Goal: Learn about a topic

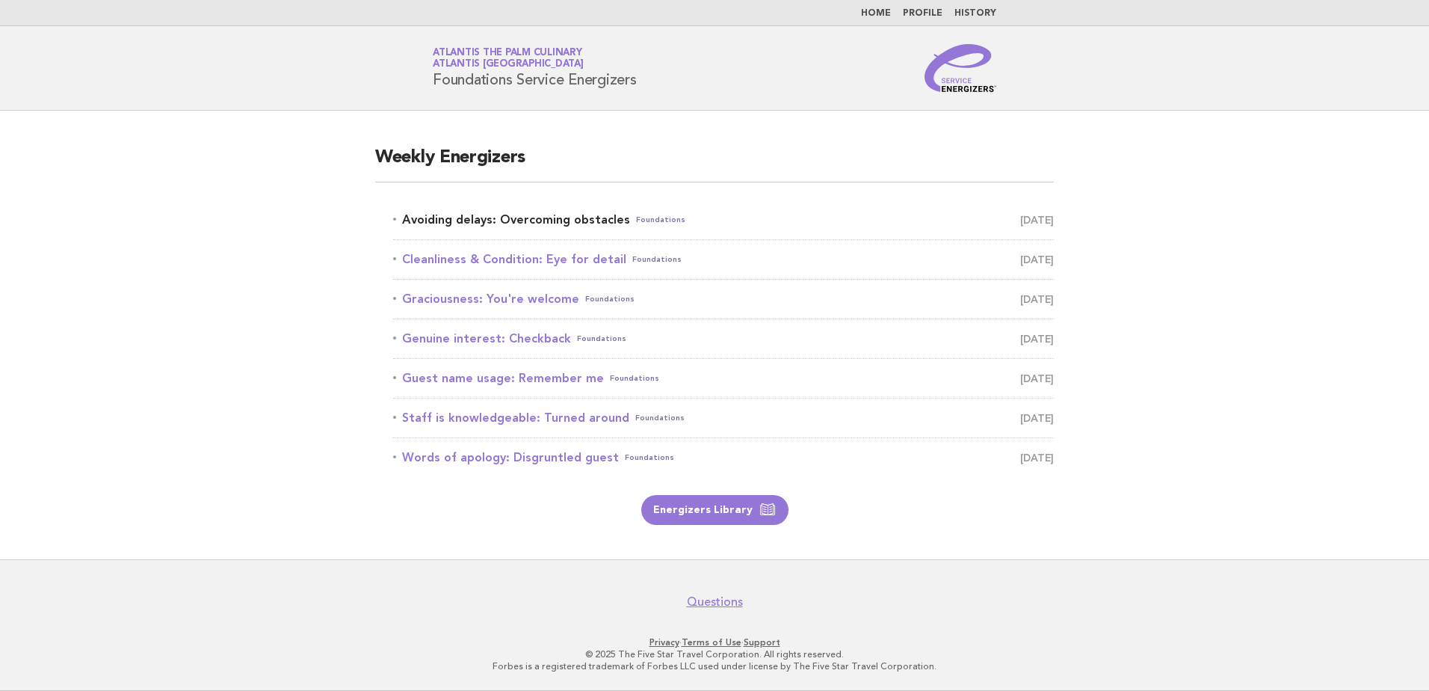
click at [563, 224] on link "Avoiding delays: Overcoming obstacles Foundations [DATE]" at bounding box center [723, 219] width 661 height 21
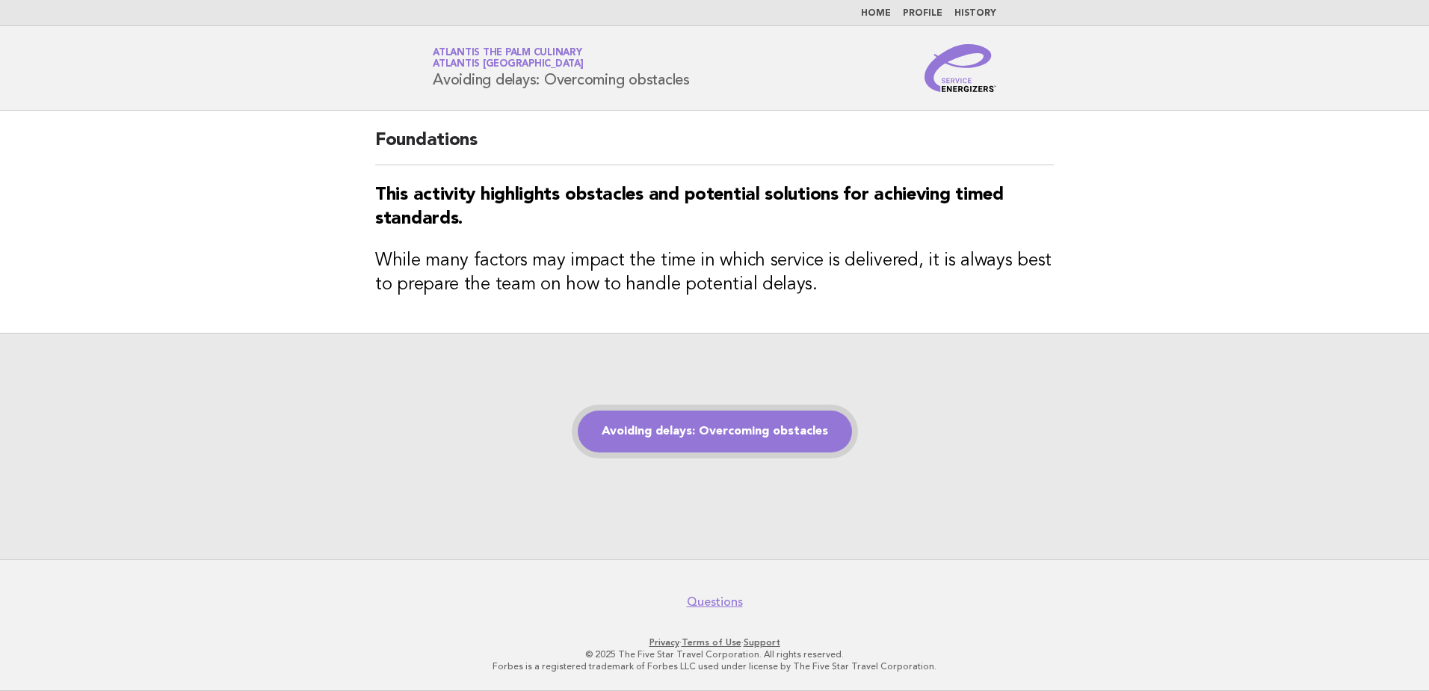
click at [708, 430] on link "Avoiding delays: Overcoming obstacles" at bounding box center [715, 431] width 274 height 42
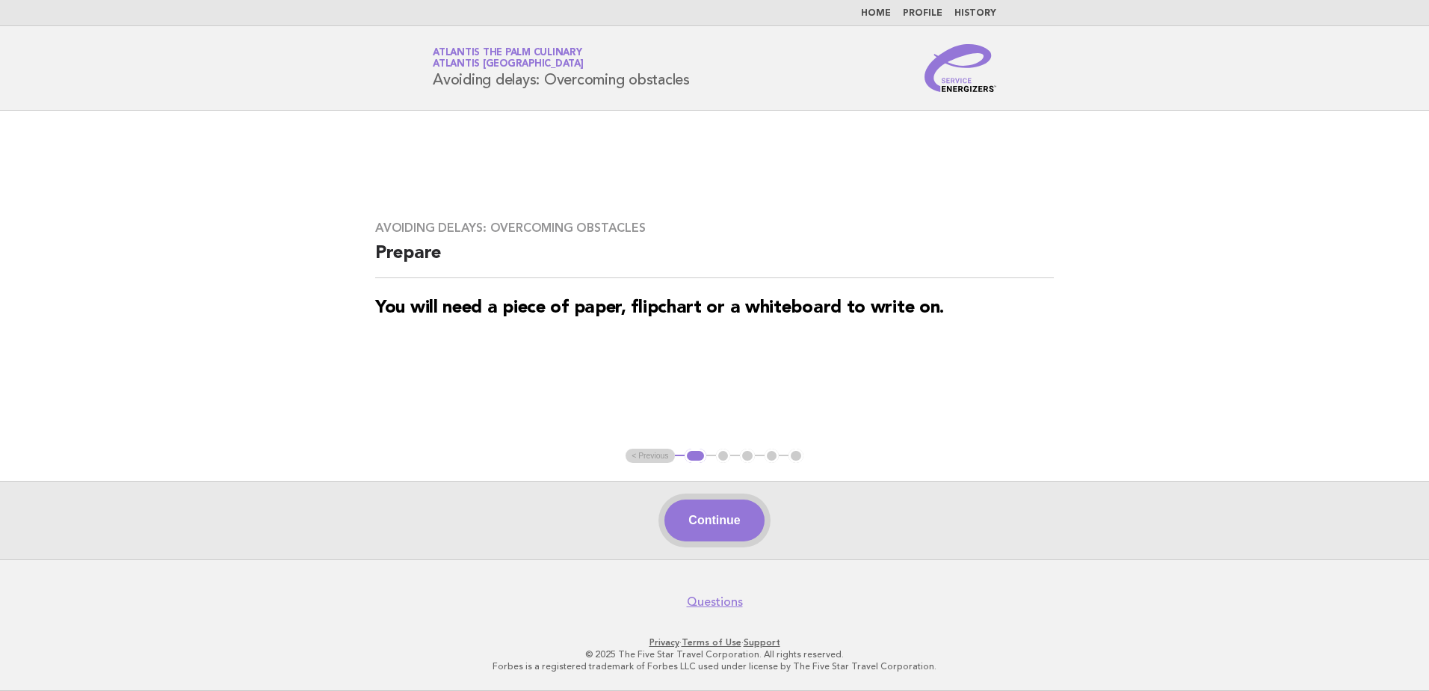
click at [717, 525] on button "Continue" at bounding box center [713, 520] width 99 height 42
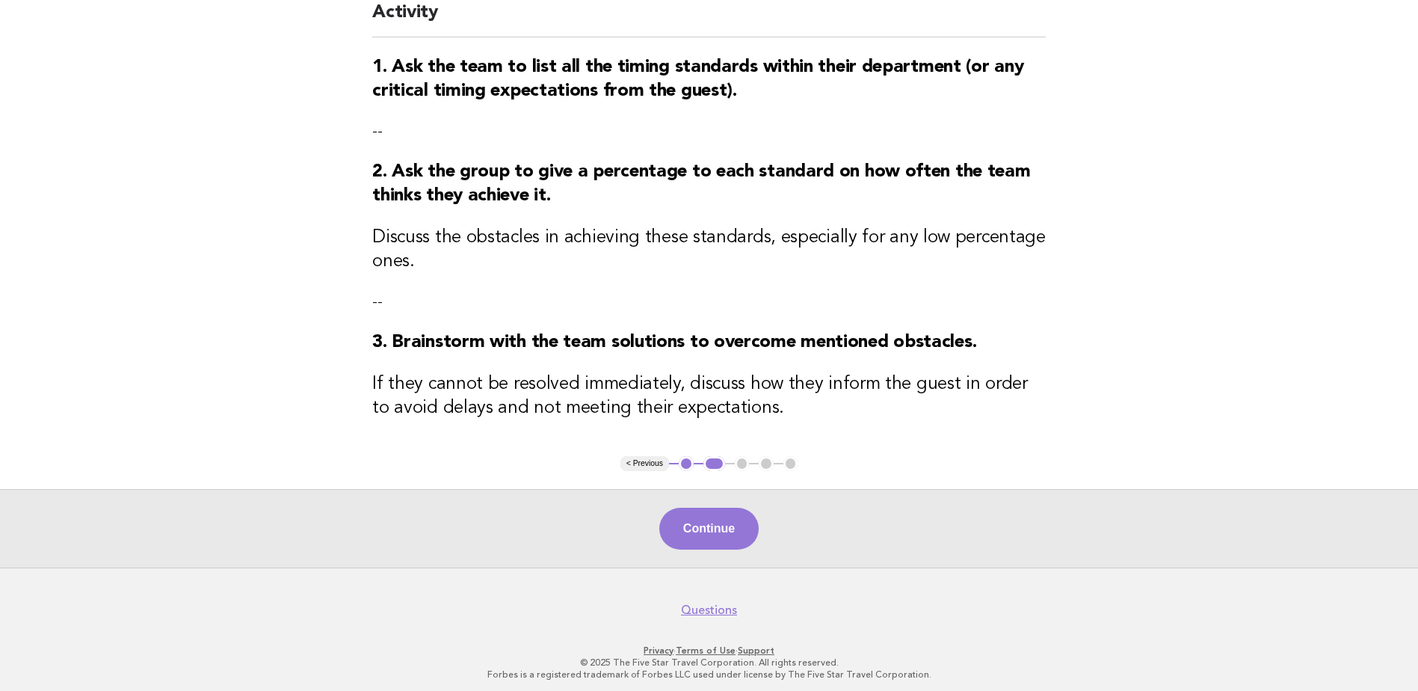
scroll to position [149, 0]
click at [717, 529] on button "Continue" at bounding box center [708, 528] width 99 height 42
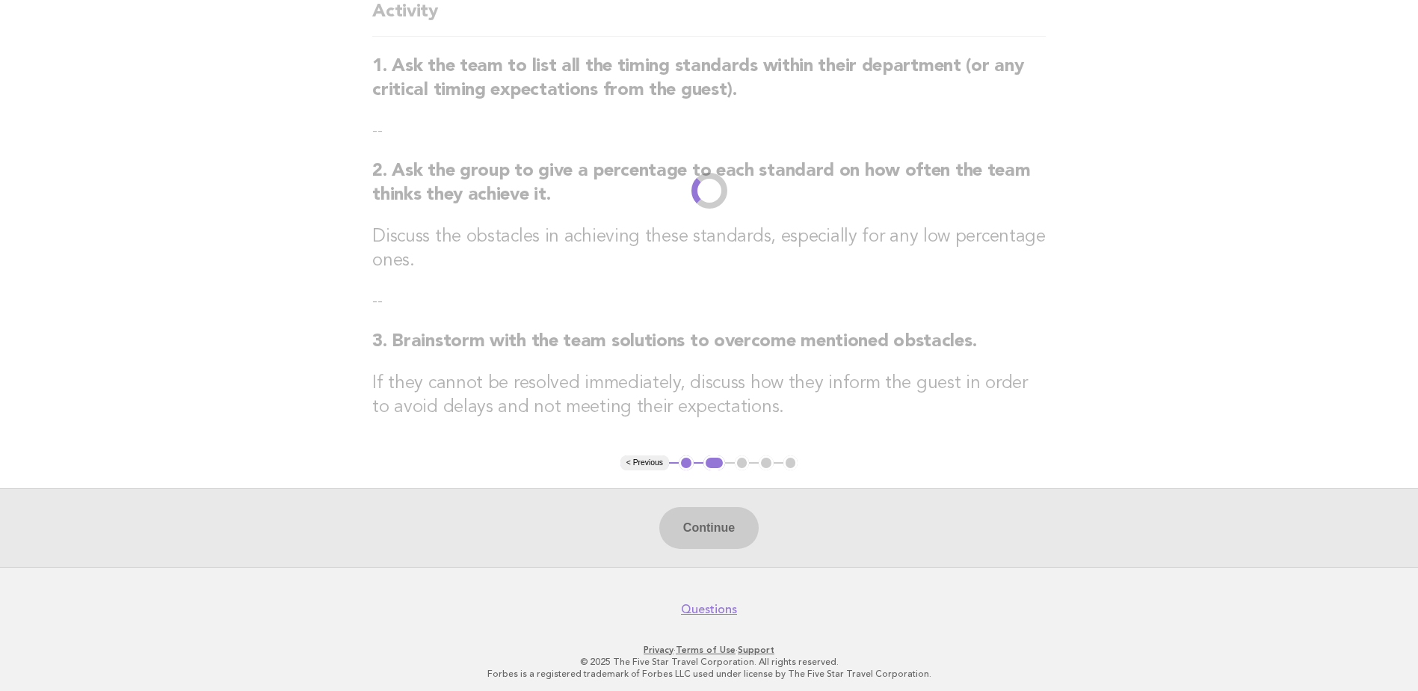
scroll to position [0, 0]
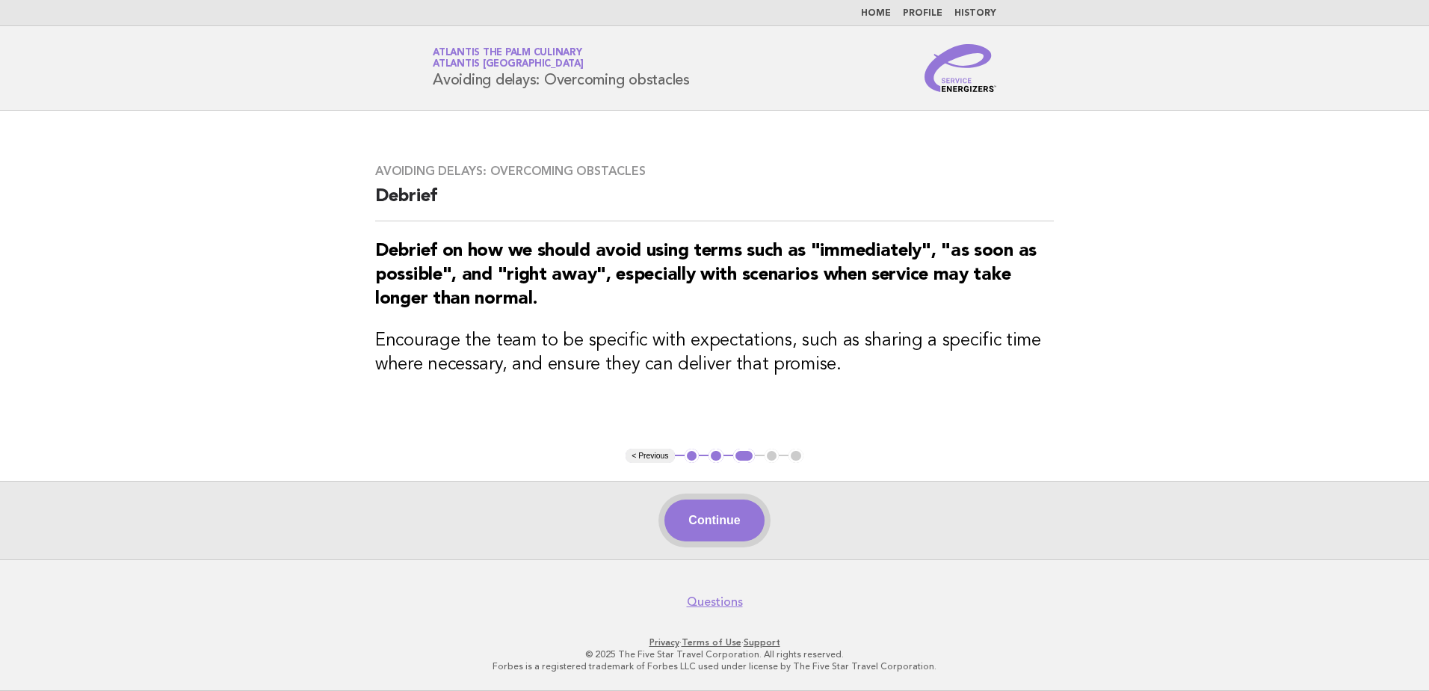
click at [677, 519] on button "Continue" at bounding box center [713, 520] width 99 height 42
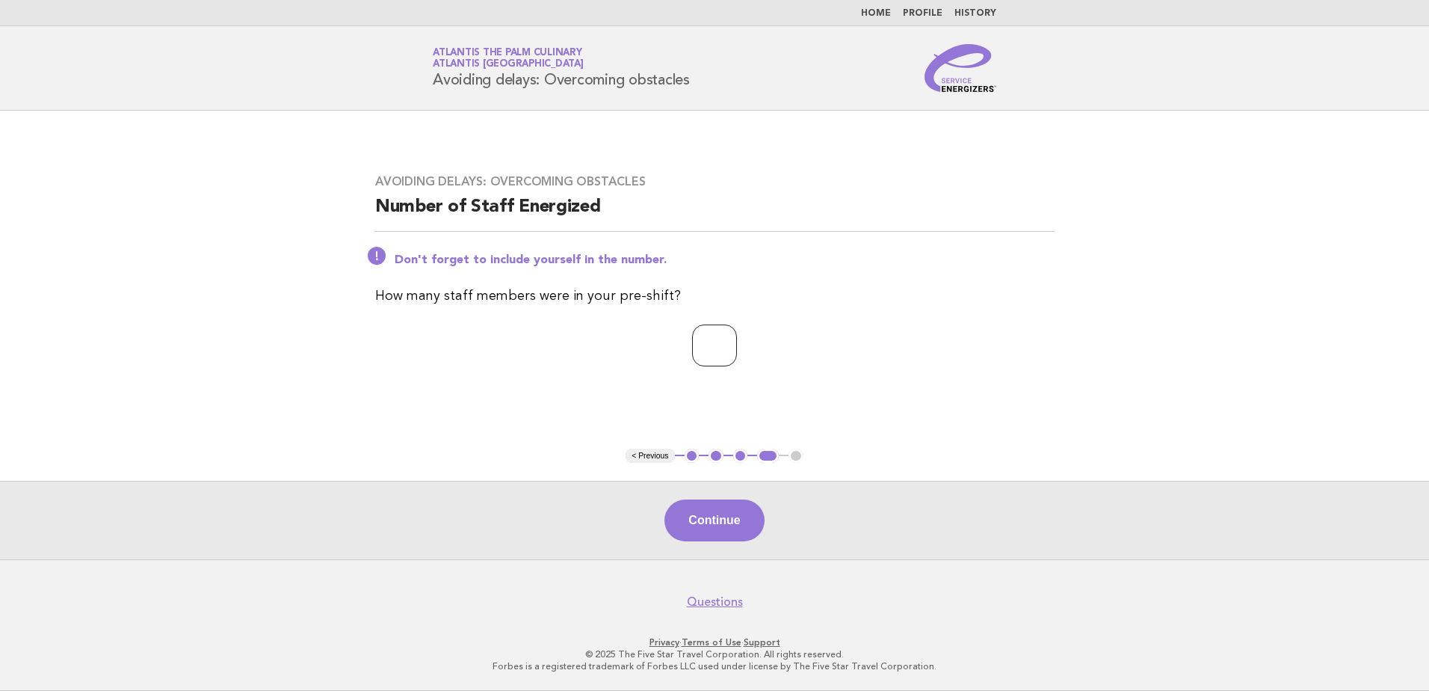
click at [737, 340] on input "*" at bounding box center [714, 345] width 45 height 42
type input "*"
click at [737, 340] on input "*" at bounding box center [714, 345] width 45 height 42
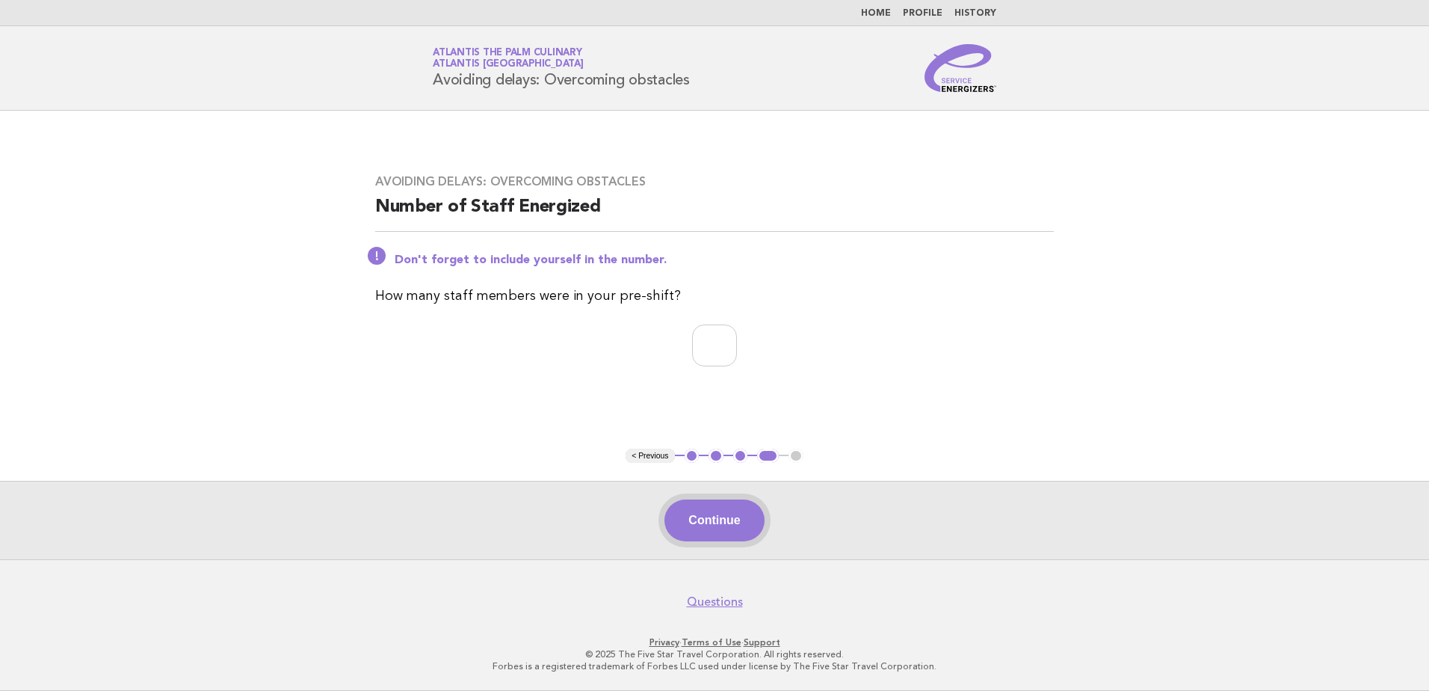
click at [732, 525] on button "Continue" at bounding box center [713, 520] width 99 height 42
